Goal: Transaction & Acquisition: Subscribe to service/newsletter

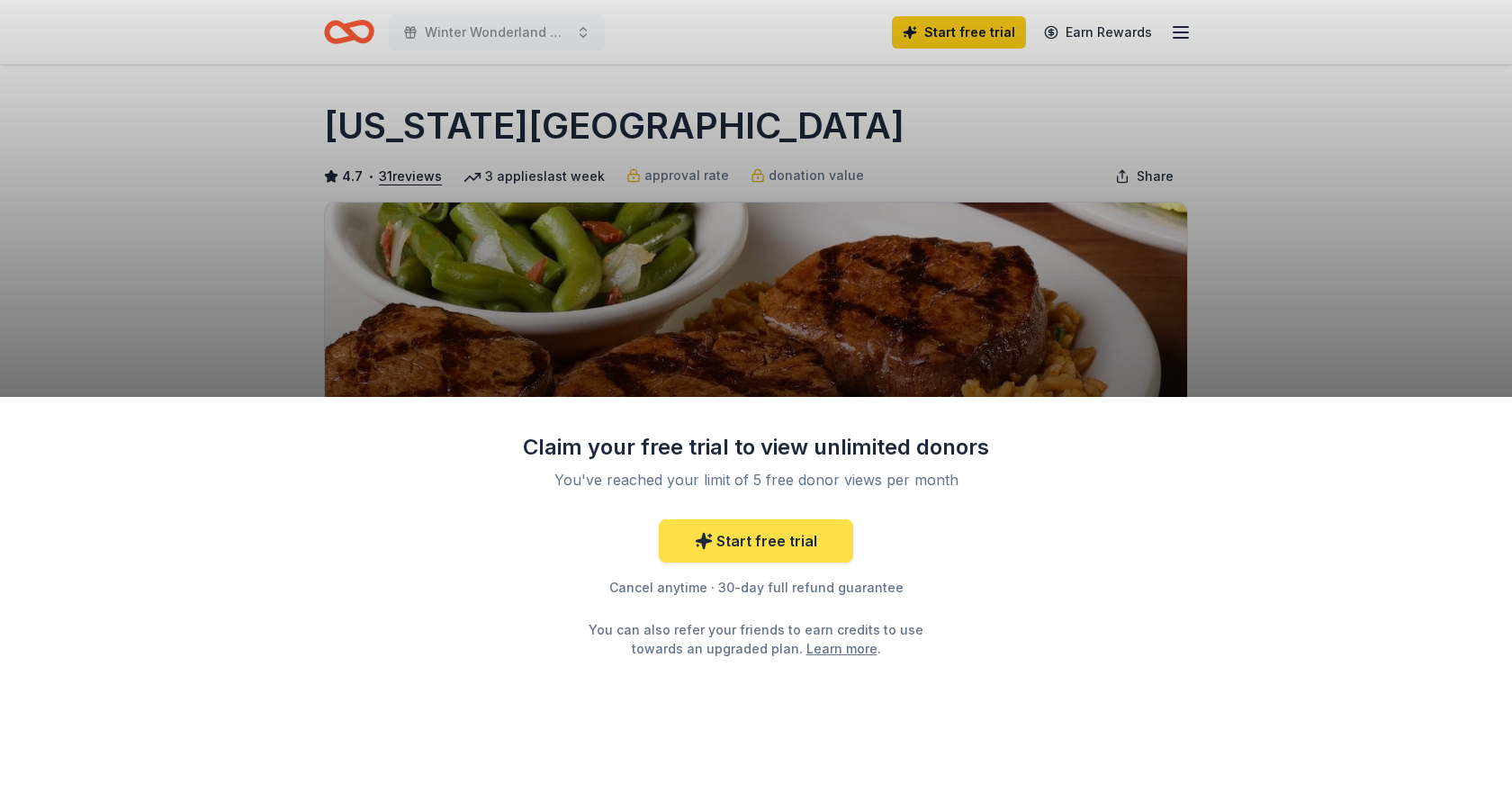
click at [832, 541] on link "Start free trial" at bounding box center [755, 540] width 195 height 43
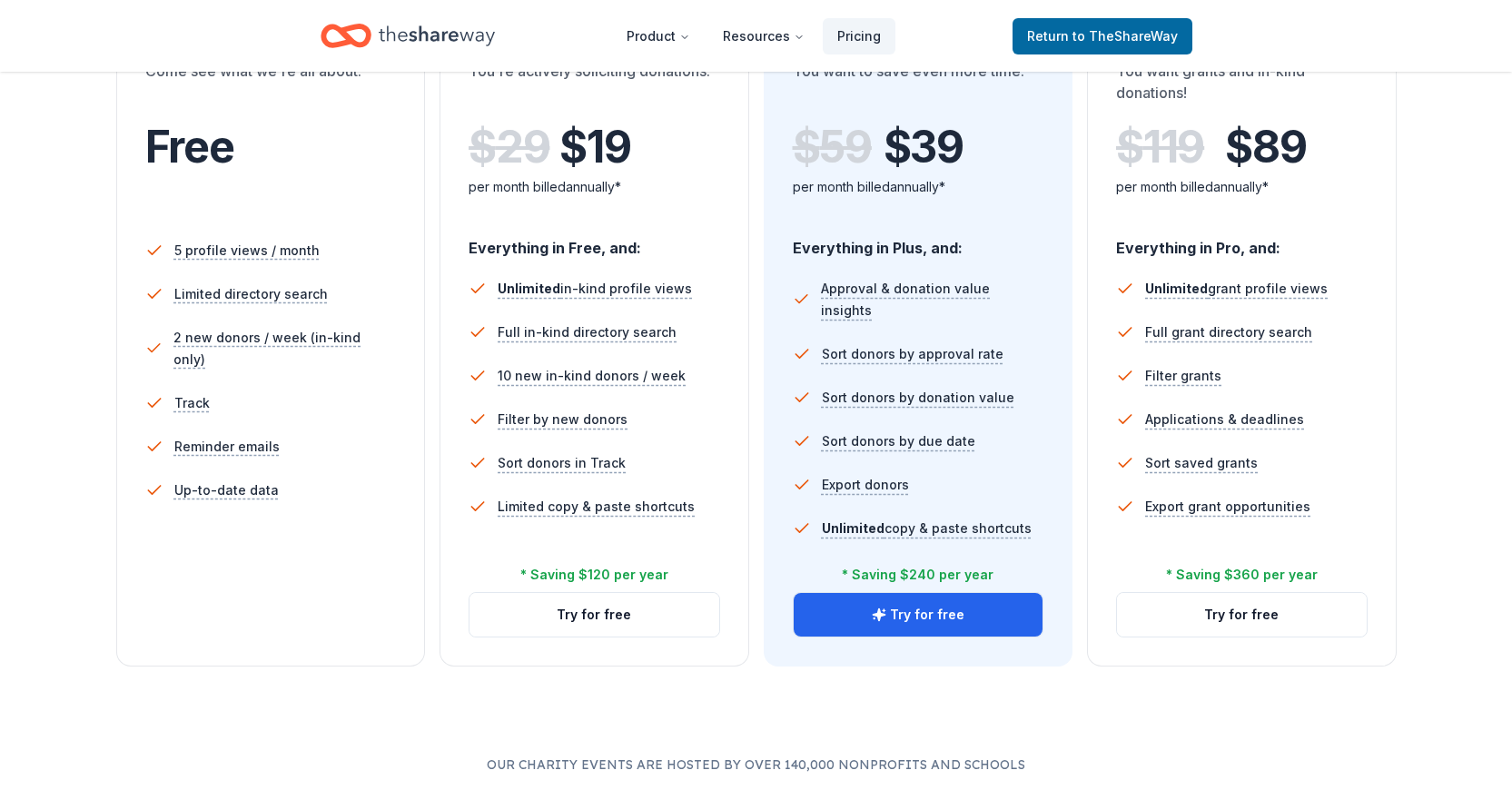
scroll to position [363, 0]
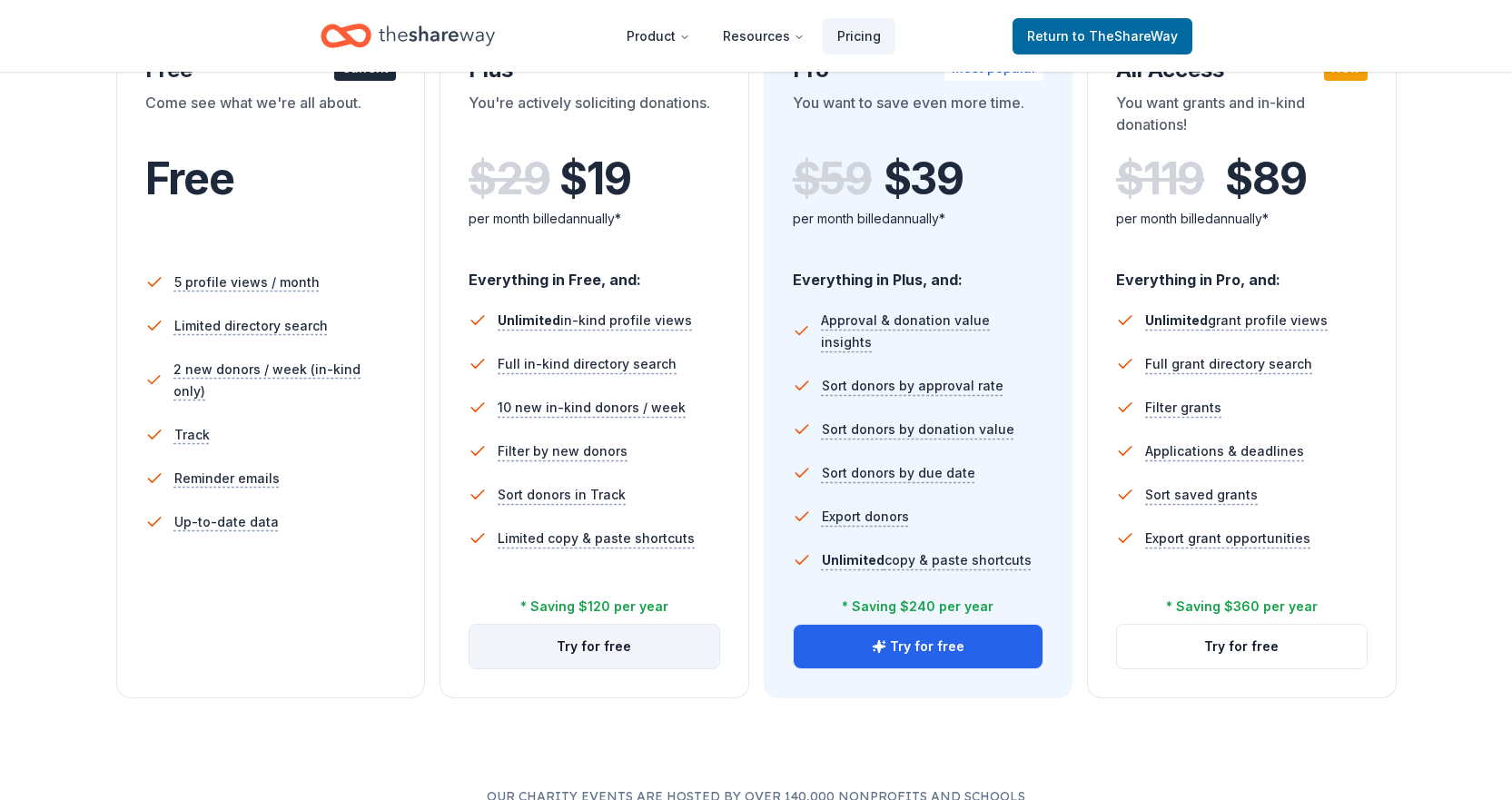
click at [626, 647] on button "Try for free" at bounding box center [595, 647] width 249 height 44
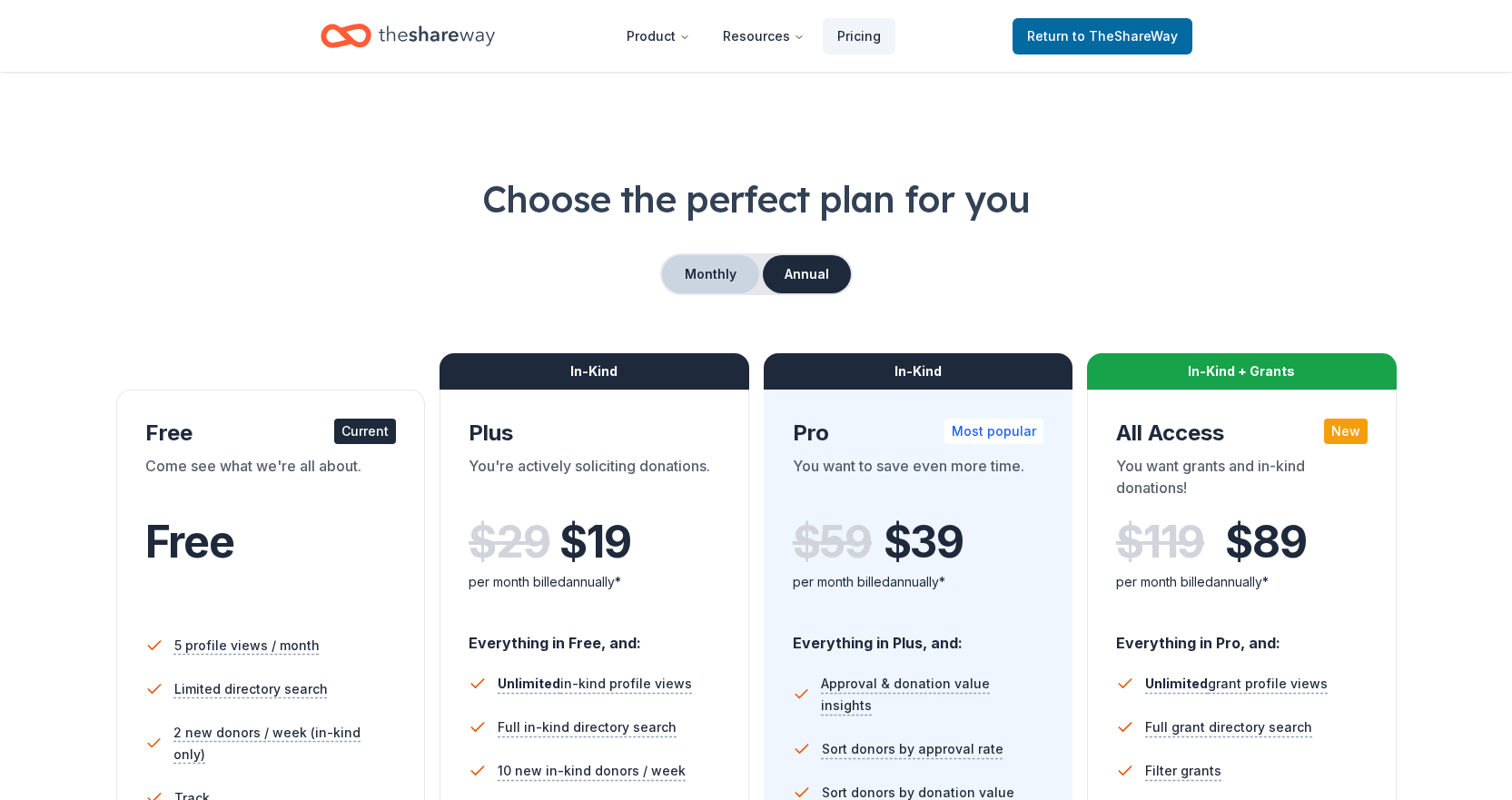
click at [703, 277] on button "Monthly" at bounding box center [711, 273] width 97 height 38
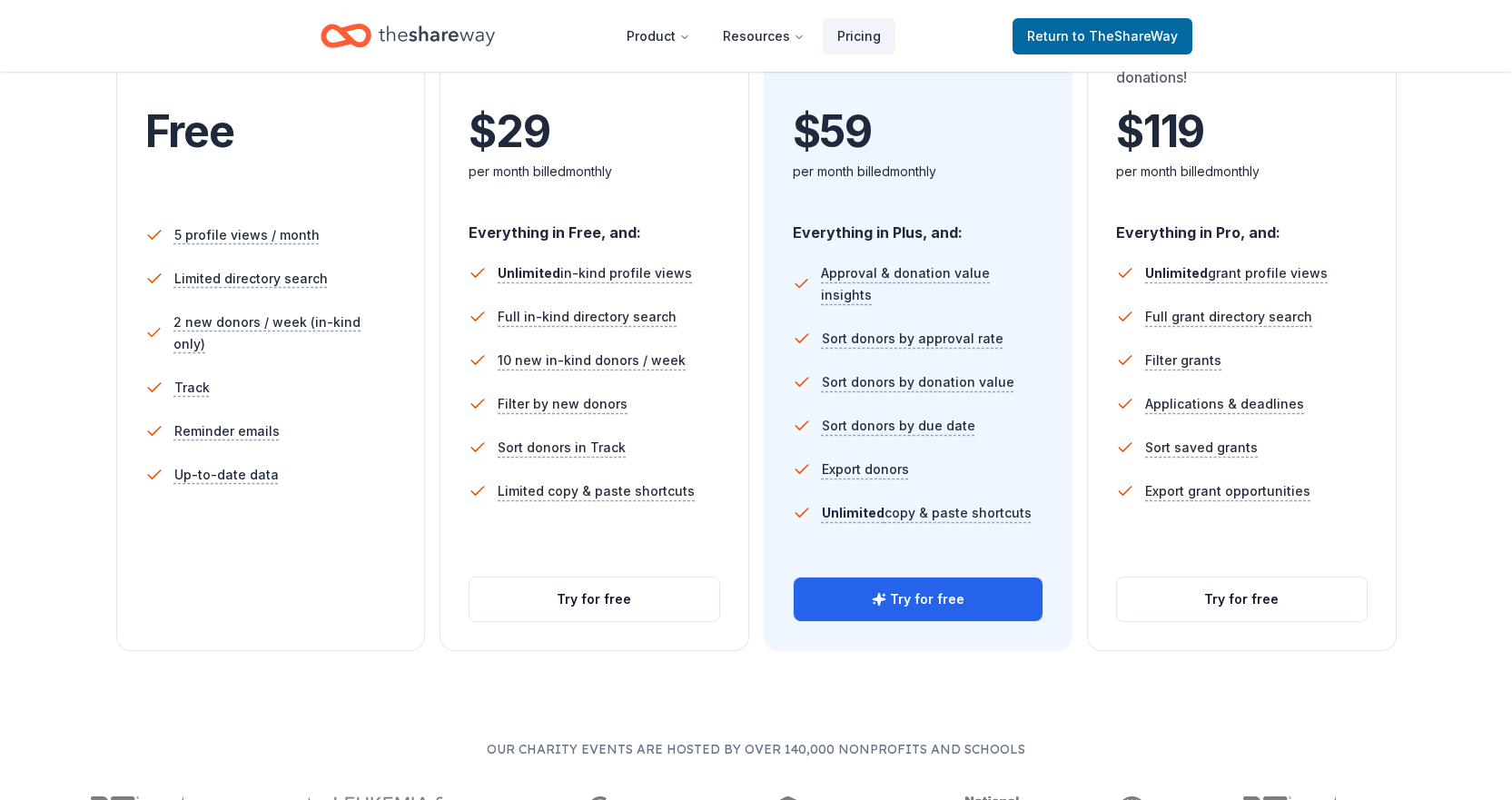
scroll to position [545, 0]
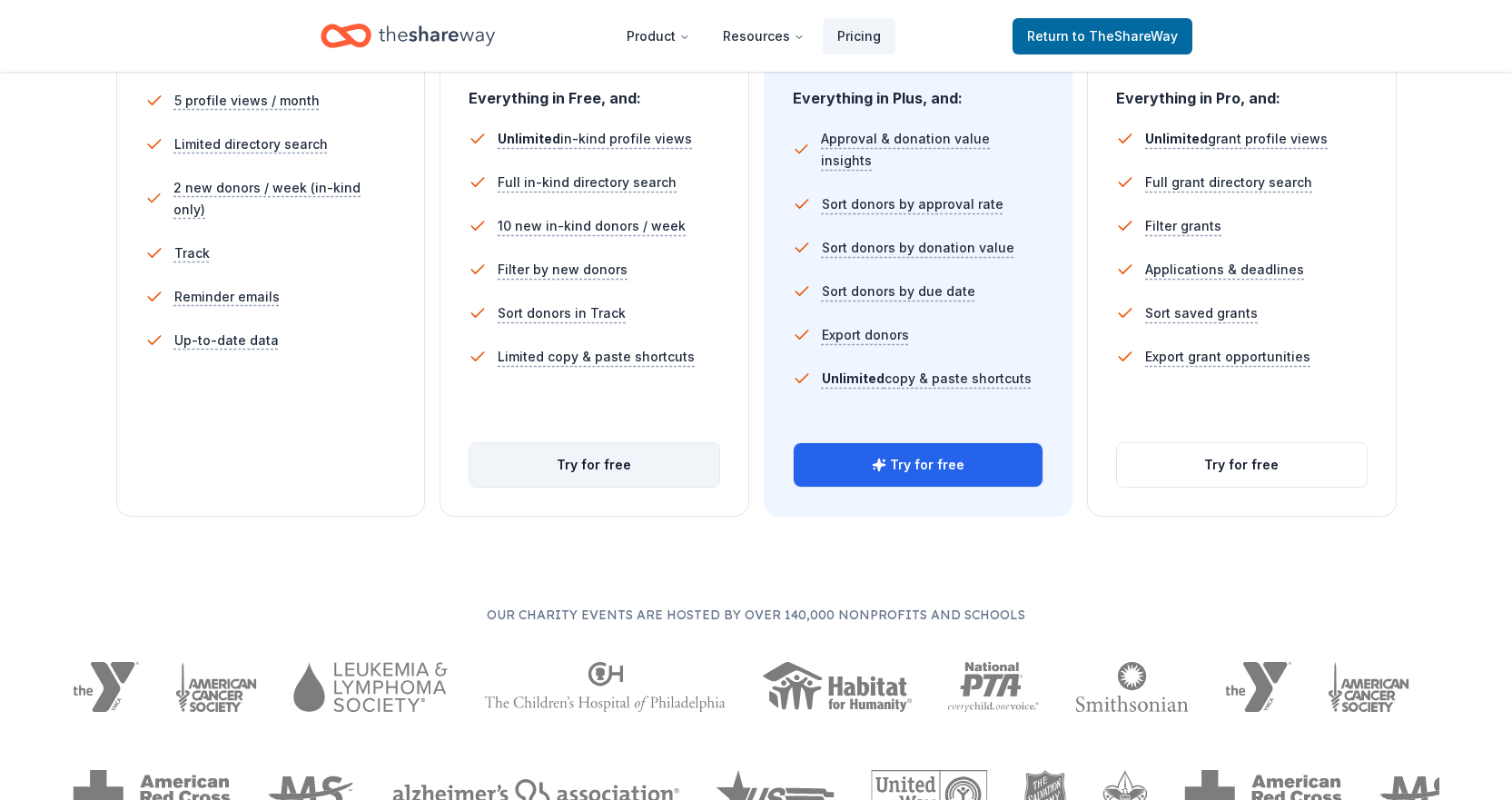
click at [627, 473] on button "Try for free" at bounding box center [595, 464] width 249 height 44
